Goal: Find specific page/section

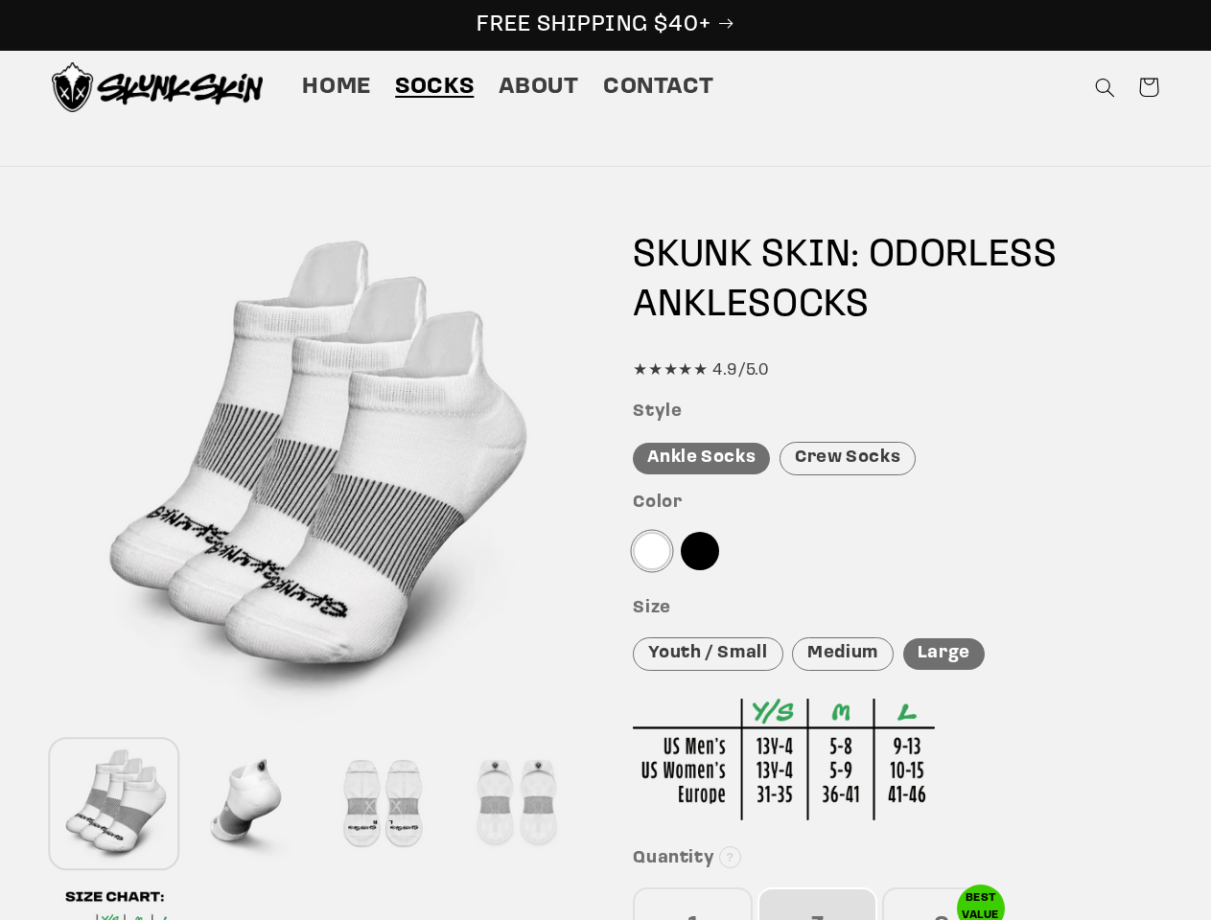
click at [1104, 87] on icon "Search" at bounding box center [1105, 88] width 20 height 20
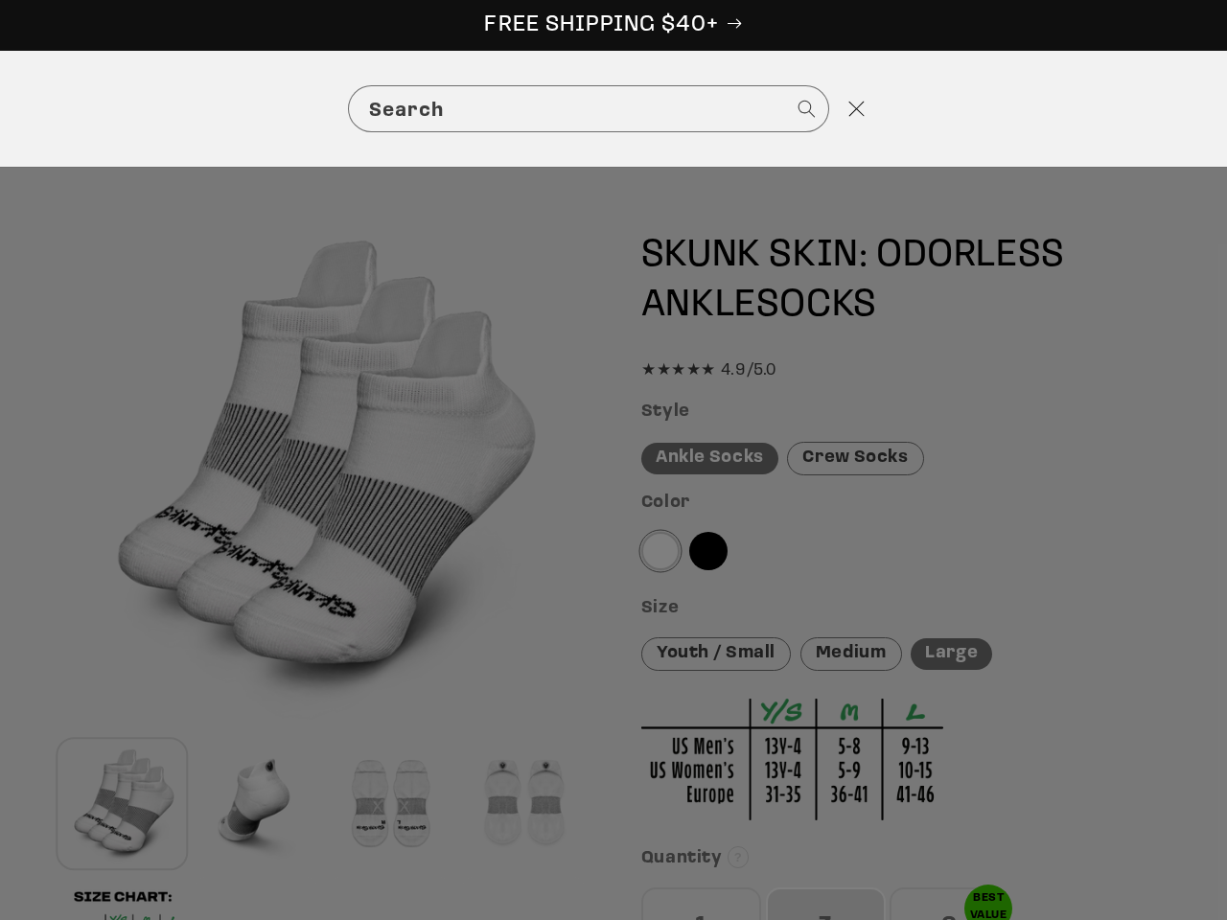
click at [1107, 110] on div "Search" at bounding box center [613, 109] width 1227 height 116
click at [0, 109] on div "Search" at bounding box center [0, 109] width 0 height 0
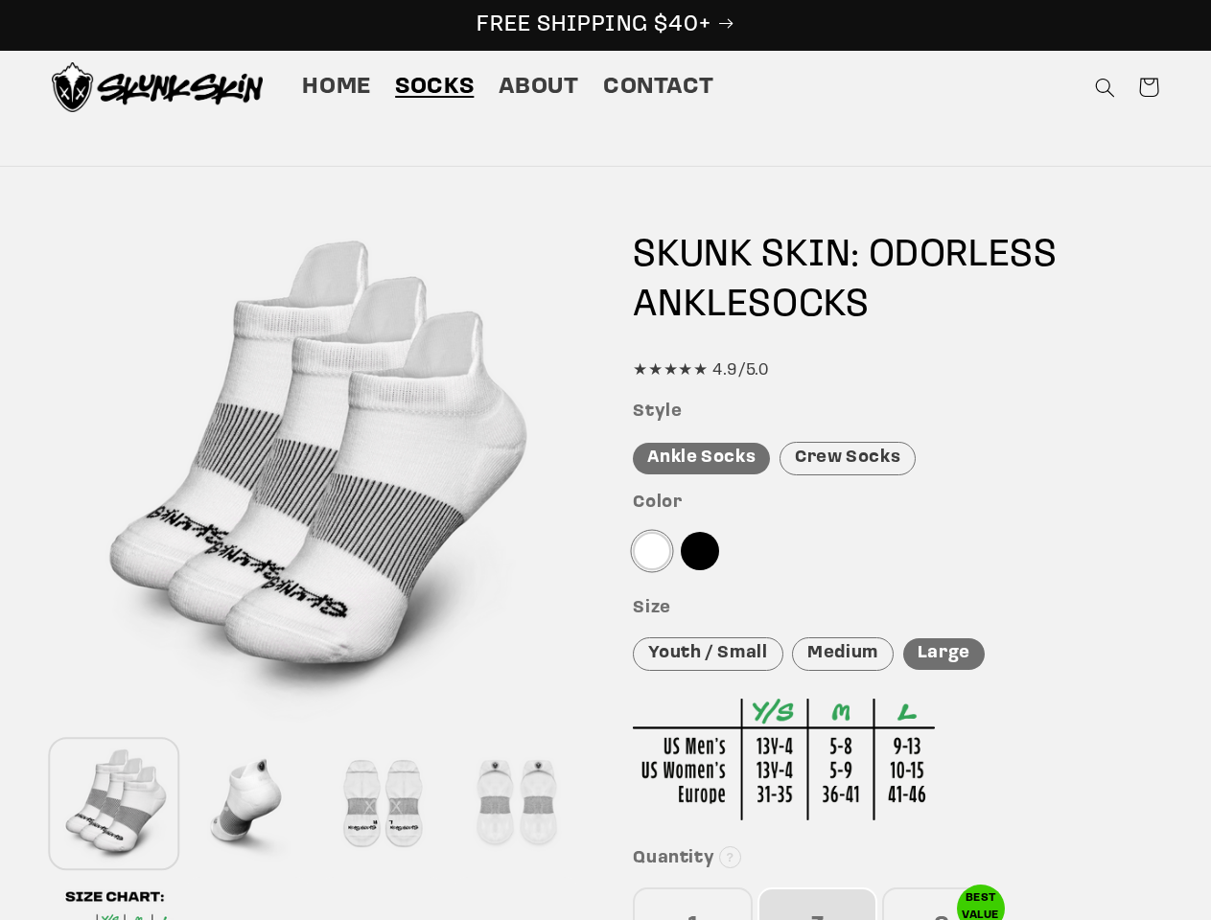
click at [248, 804] on div at bounding box center [248, 804] width 125 height 127
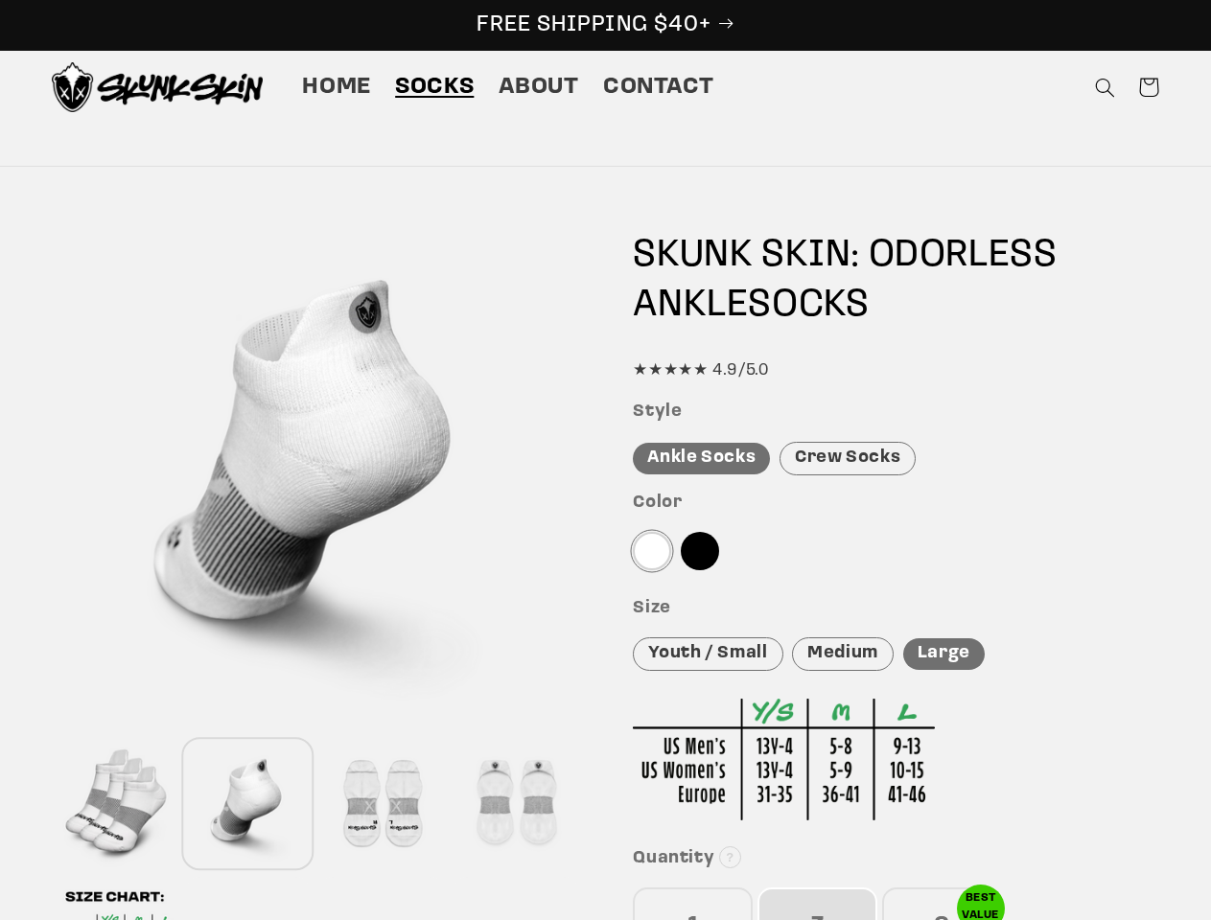
click at [382, 804] on div at bounding box center [381, 804] width 125 height 127
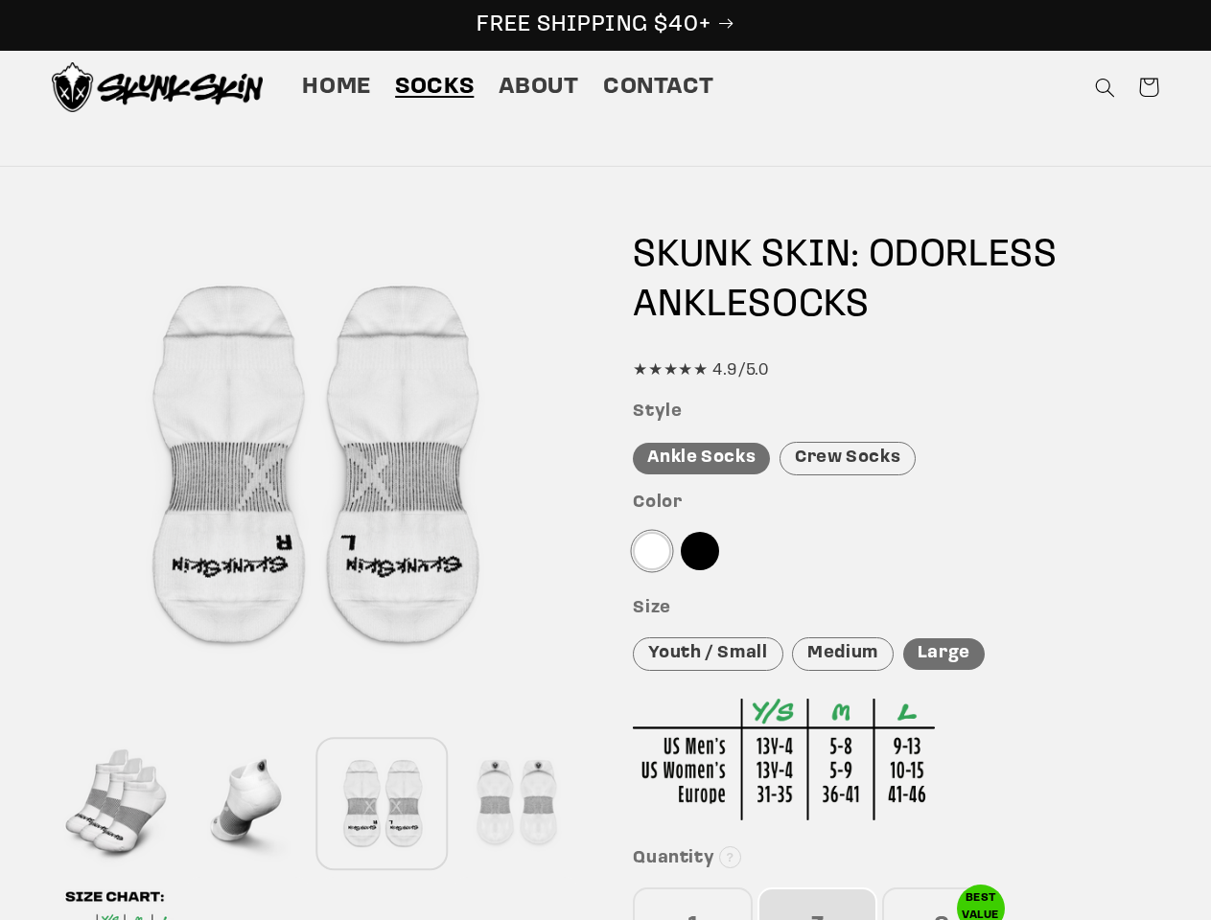
click at [516, 804] on div at bounding box center [515, 804] width 125 height 127
